Goal: Navigation & Orientation: Find specific page/section

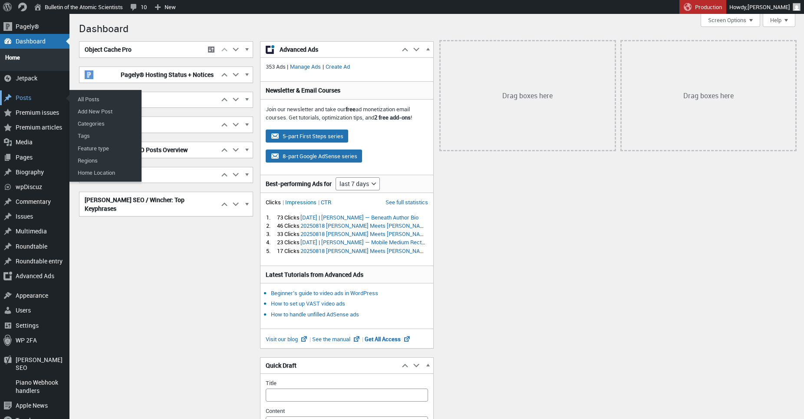
click at [58, 90] on div "Posts" at bounding box center [34, 97] width 69 height 15
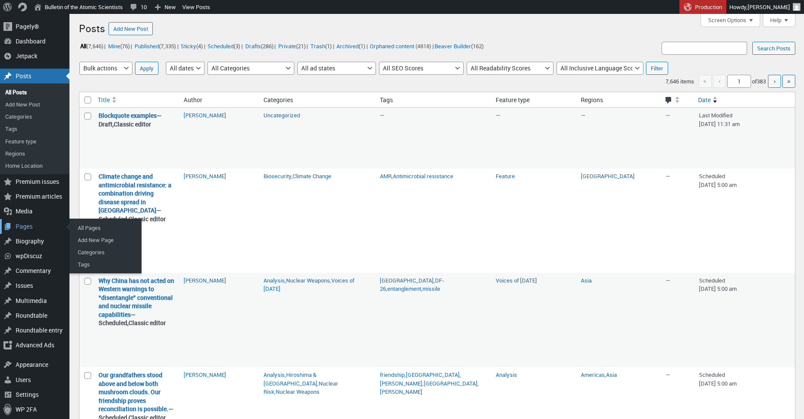
click at [26, 230] on div "Pages" at bounding box center [34, 226] width 69 height 15
